Goal: Obtain resource: Obtain resource

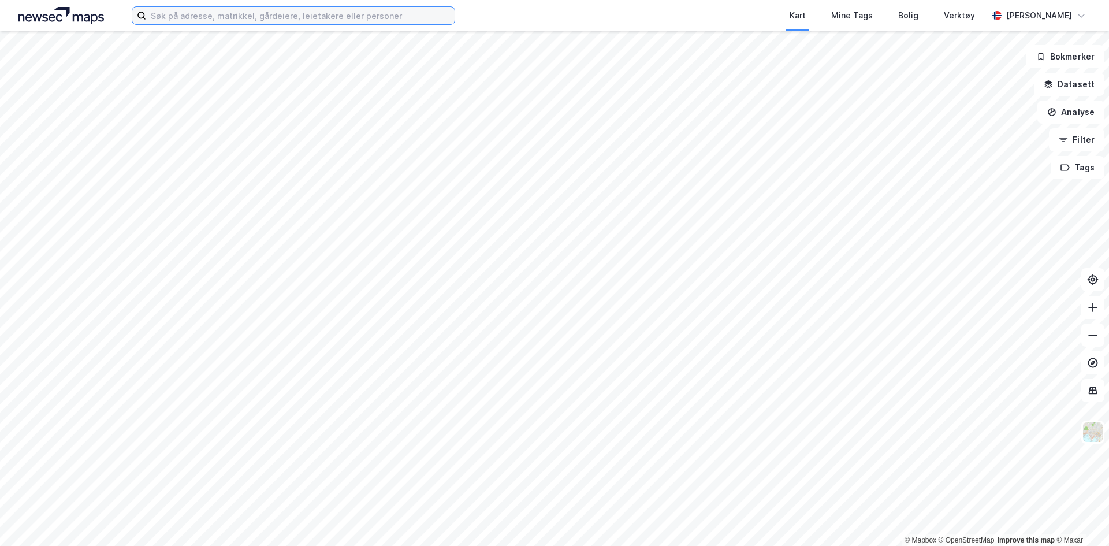
click at [266, 10] on input at bounding box center [300, 15] width 308 height 17
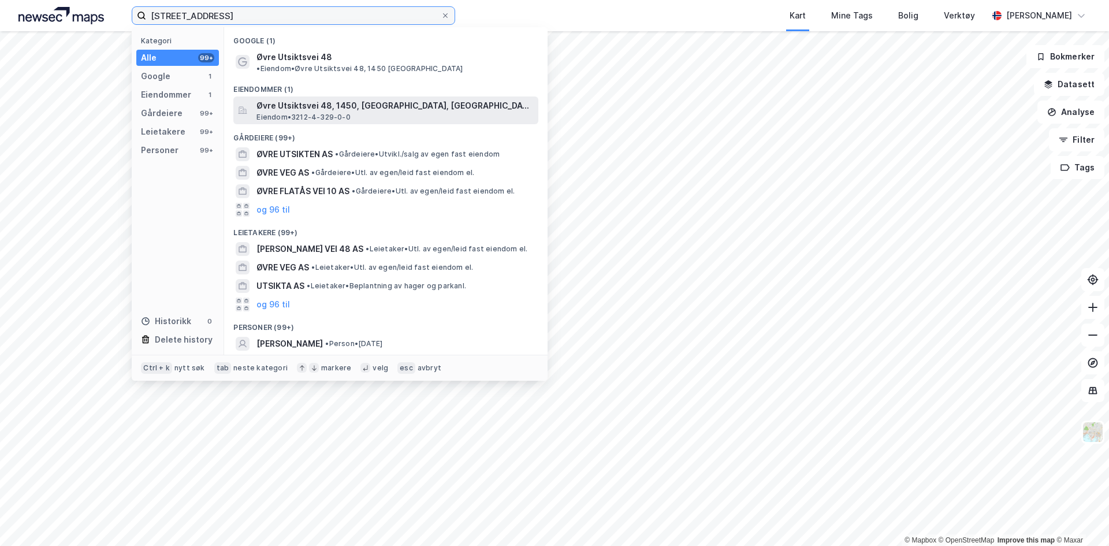
type input "[STREET_ADDRESS]"
click at [343, 100] on span "Øvre Utsiktsvei 48, 1450, [GEOGRAPHIC_DATA], [GEOGRAPHIC_DATA]" at bounding box center [394, 106] width 277 height 14
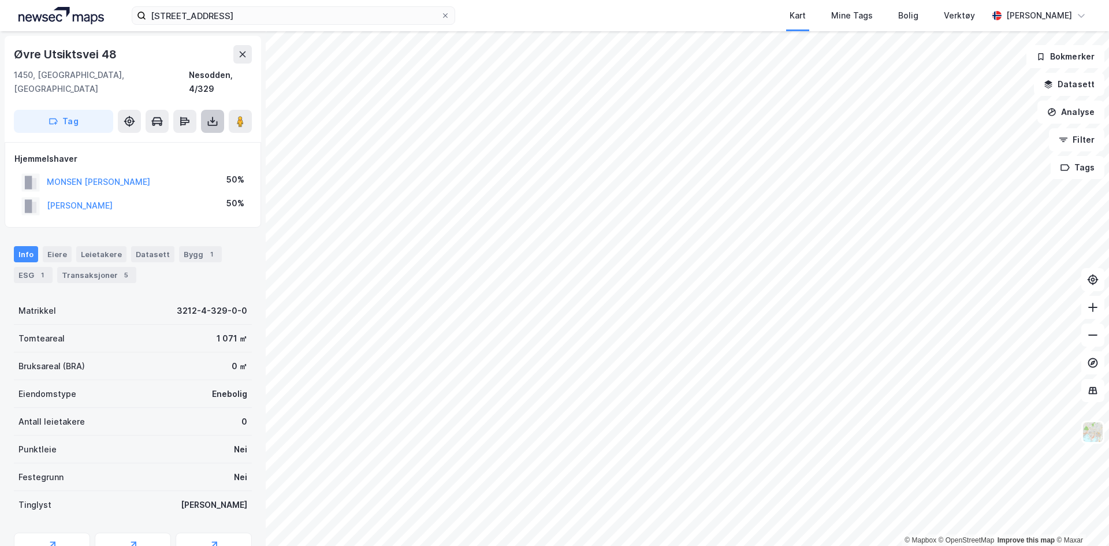
click at [210, 116] on icon at bounding box center [213, 122] width 12 height 12
click at [194, 158] on div "Last ned matrikkelrapport" at bounding box center [169, 162] width 95 height 9
click at [204, 135] on div "Last ned grunnbok" at bounding box center [162, 144] width 123 height 18
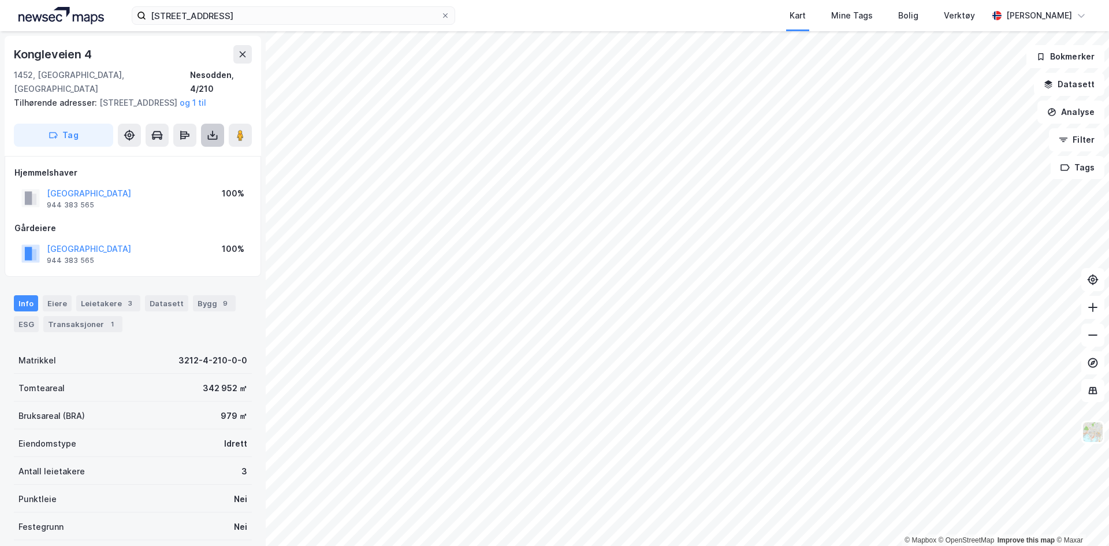
click at [217, 133] on icon at bounding box center [213, 135] width 12 height 12
